Goal: Complete application form

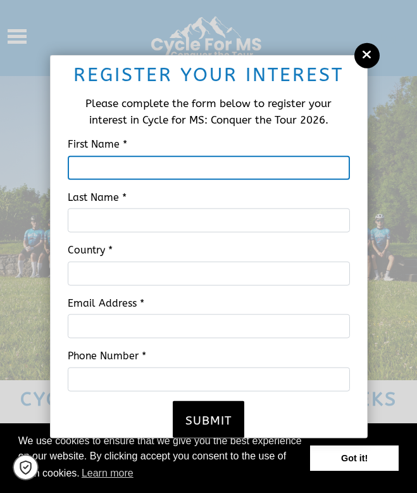
click at [187, 158] on input "First Name *" at bounding box center [209, 167] width 282 height 24
type input "Loe"
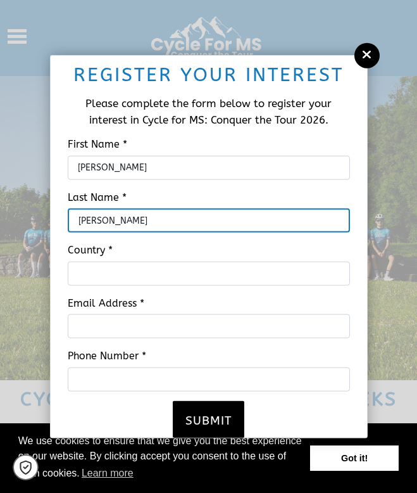
type input "Hubbard"
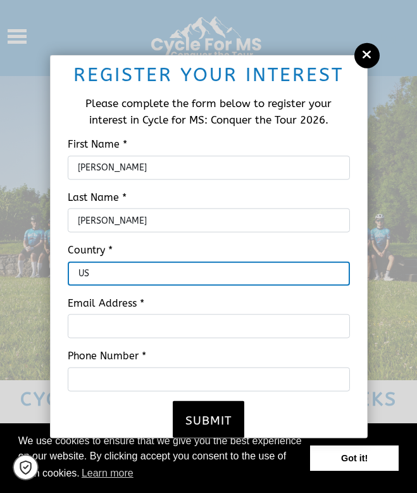
type input "US"
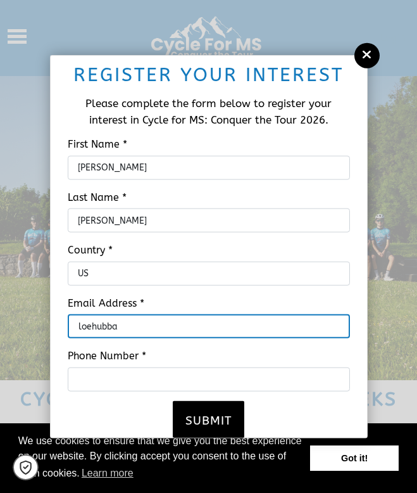
type input "loehubbard@gmail.com"
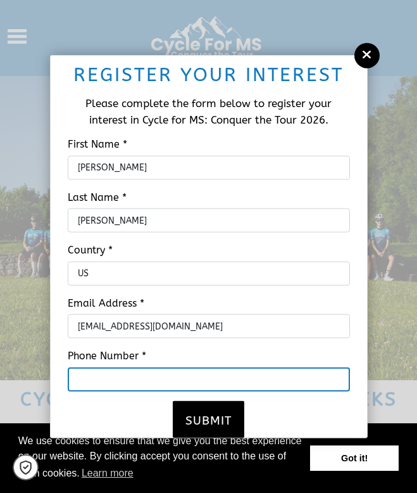
click at [131, 376] on input "Phone Number *" at bounding box center [209, 379] width 282 height 24
click at [79, 380] on input "3474533820" at bounding box center [209, 379] width 282 height 24
type input "+13474533820"
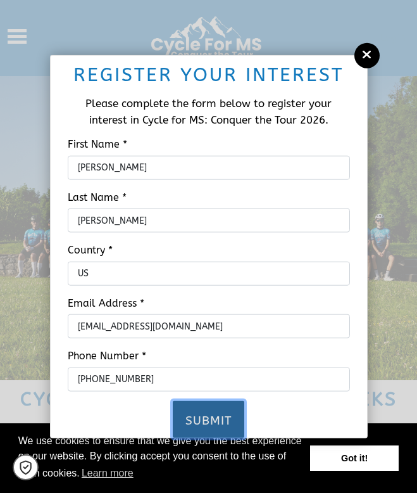
click at [227, 412] on button "Submit" at bounding box center [209, 418] width 72 height 37
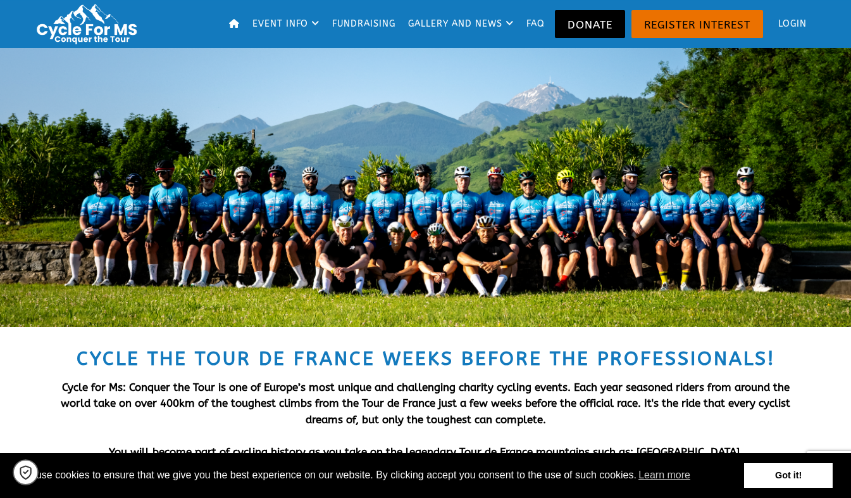
click at [417, 252] on div at bounding box center [426, 187] width 506 height 253
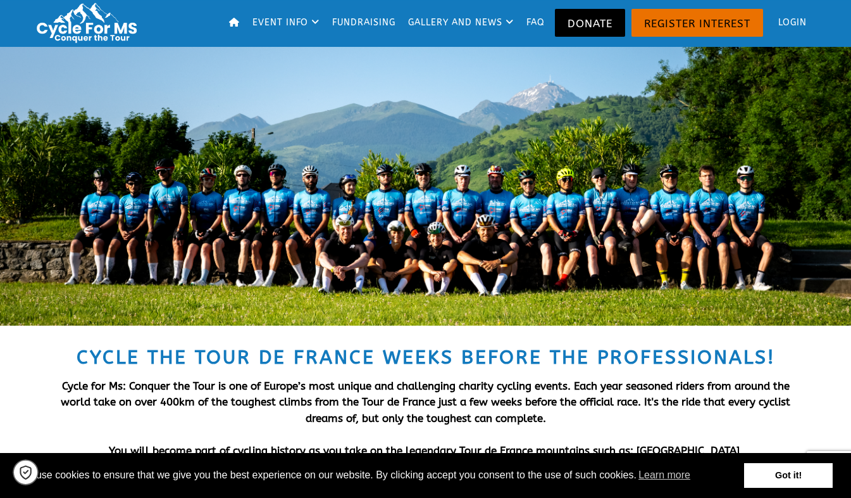
scroll to position [3, 0]
